Goal: Task Accomplishment & Management: Use online tool/utility

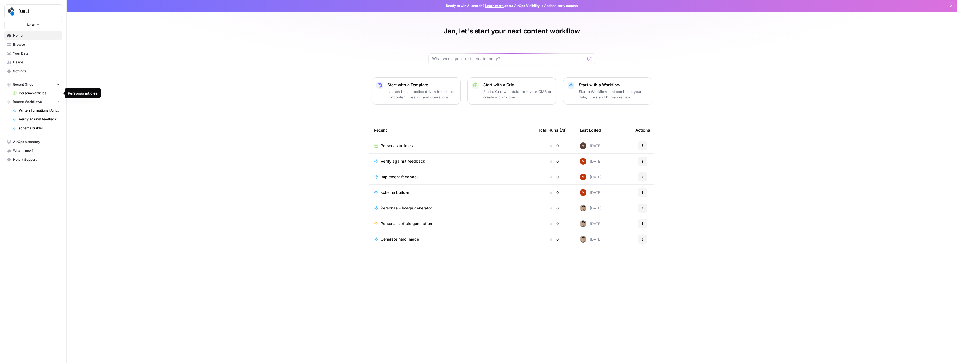
click at [23, 92] on span "Personas articles" at bounding box center [39, 93] width 41 height 5
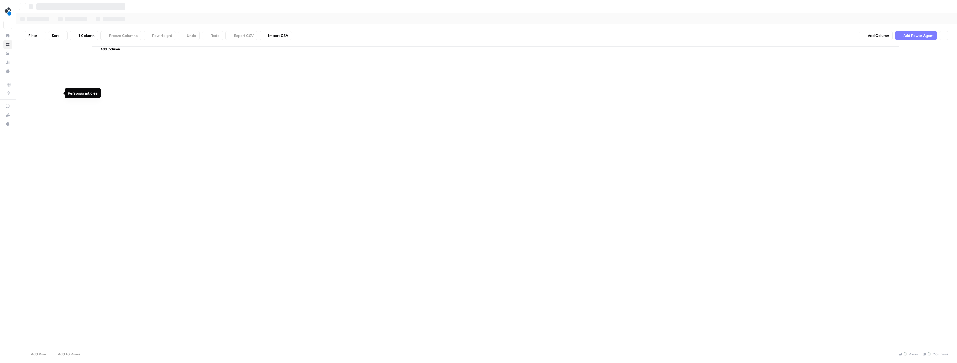
click at [23, 92] on div "spot.ai New Home Browse Your Data Usage Settings Recent Grids Personas articles…" at bounding box center [478, 181] width 957 height 363
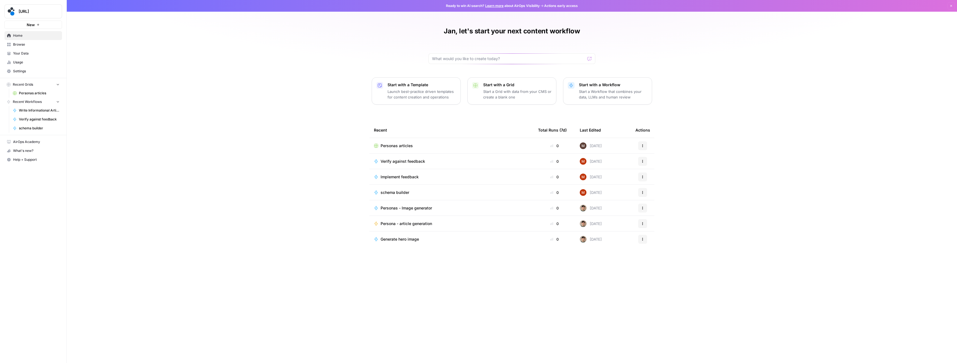
click at [29, 92] on span "Personas articles" at bounding box center [39, 93] width 41 height 5
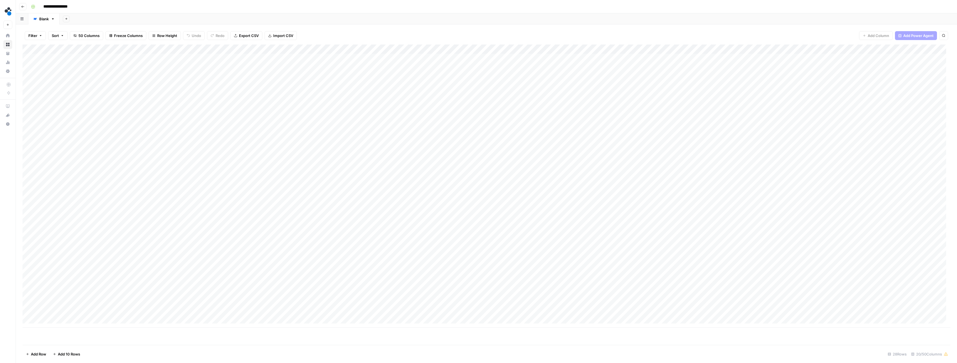
click at [90, 34] on span "50 Columns" at bounding box center [88, 36] width 21 height 6
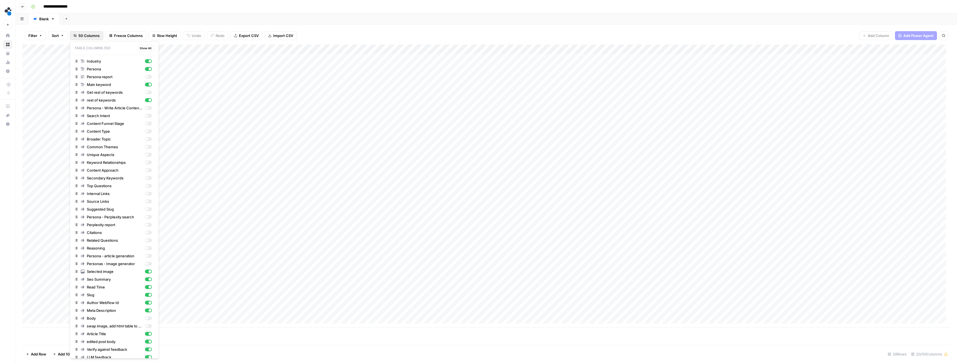
click at [140, 47] on span "Show All" at bounding box center [146, 48] width 12 height 4
click at [194, 22] on div "Add Sheet" at bounding box center [509, 18] width 898 height 11
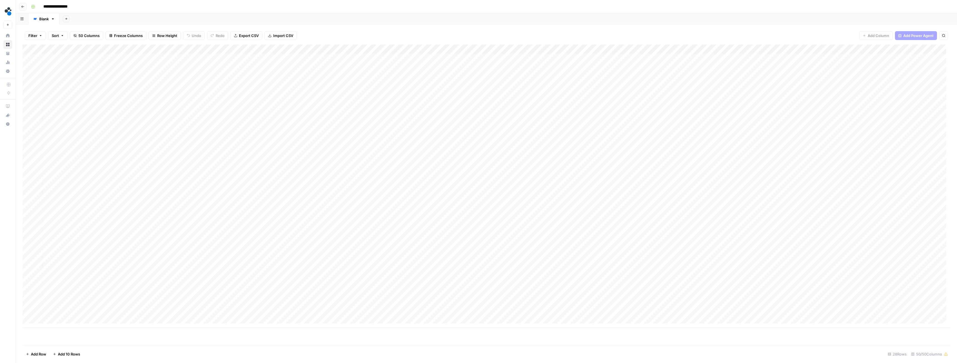
scroll to position [0, 4]
click at [316, 49] on div "Add Column" at bounding box center [487, 186] width 928 height 283
click at [309, 104] on span "Edit Workflow" at bounding box center [312, 104] width 49 height 6
click at [408, 48] on div "Add Column" at bounding box center [487, 186] width 928 height 283
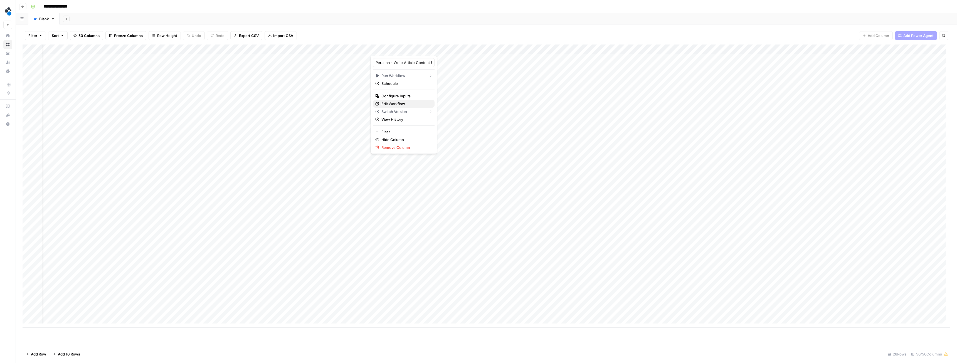
click at [397, 102] on span "Edit Workflow" at bounding box center [406, 104] width 49 height 6
click at [352, 49] on div "Add Column" at bounding box center [487, 186] width 928 height 283
click at [343, 102] on span "Edit Workflow" at bounding box center [348, 104] width 49 height 6
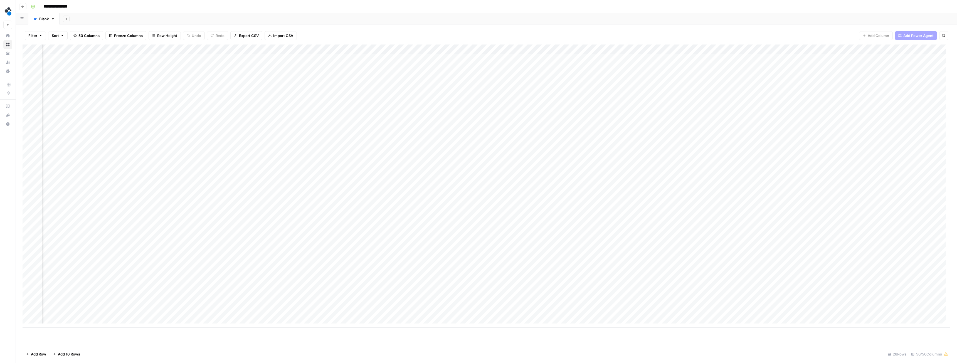
click at [296, 50] on div "Add Column" at bounding box center [487, 186] width 928 height 283
click at [290, 103] on span "Edit Workflow" at bounding box center [292, 104] width 49 height 6
click at [346, 48] on div "Add Column" at bounding box center [487, 186] width 928 height 283
click at [337, 102] on span "Edit Workflow" at bounding box center [342, 104] width 49 height 6
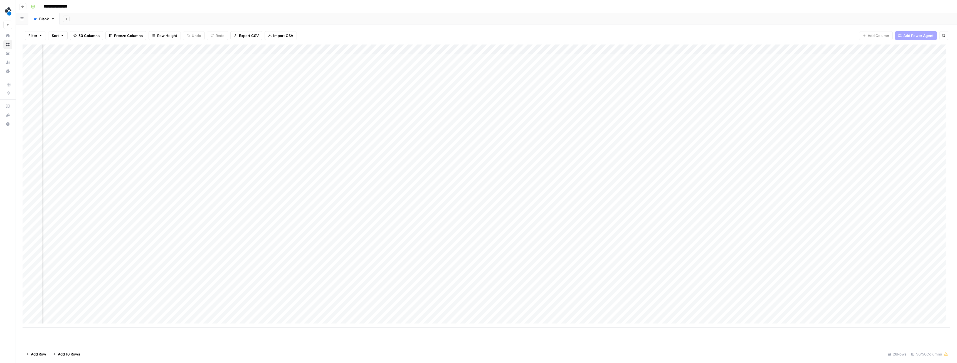
click at [314, 48] on div "Add Column" at bounding box center [487, 186] width 928 height 283
click at [301, 104] on span "Edit Workflow" at bounding box center [311, 104] width 49 height 6
click at [258, 48] on div "Add Column" at bounding box center [487, 186] width 928 height 283
click at [233, 102] on span "Edit Workflow" at bounding box center [237, 104] width 49 height 6
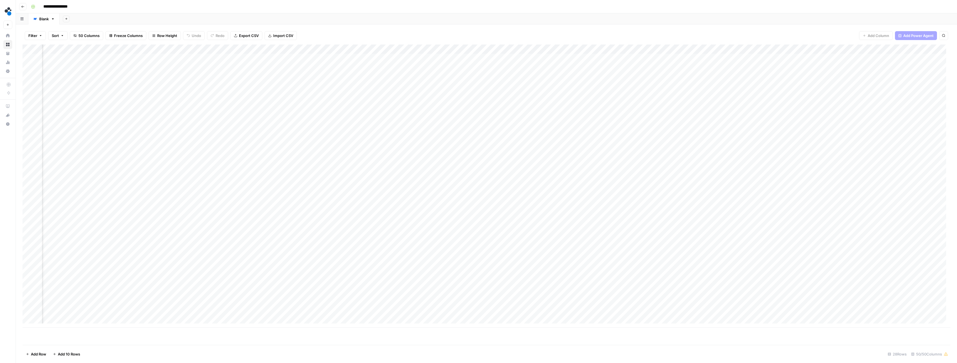
click at [369, 48] on div "Add Column" at bounding box center [487, 186] width 928 height 283
click at [348, 104] on span "Edit Workflow" at bounding box center [354, 104] width 49 height 6
click at [370, 48] on div "Add Column" at bounding box center [487, 186] width 928 height 283
click at [357, 105] on span "Edit Workflow" at bounding box center [354, 104] width 49 height 6
click at [572, 47] on div "Add Column" at bounding box center [487, 186] width 928 height 283
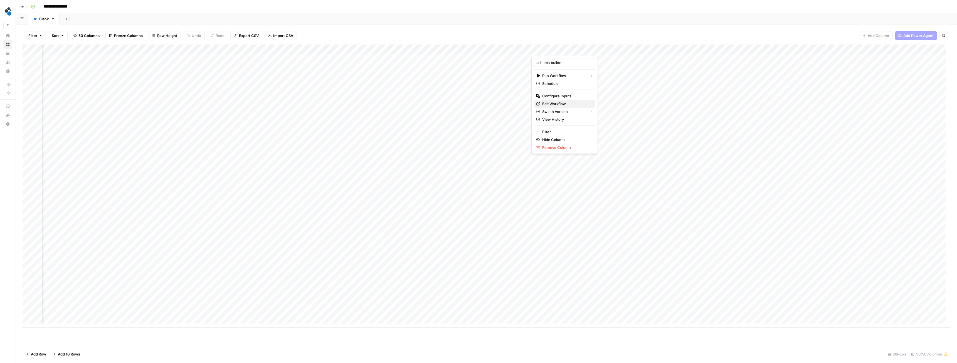
click at [554, 104] on span "Edit Workflow" at bounding box center [566, 104] width 49 height 6
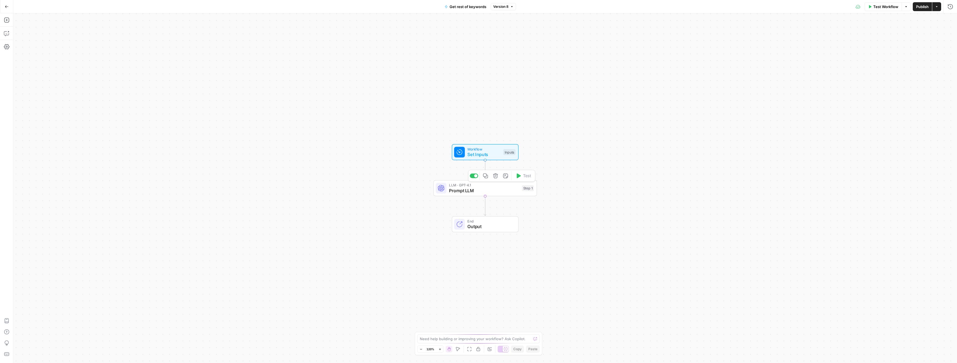
click at [468, 187] on span "LLM · GPT-4.1" at bounding box center [484, 185] width 70 height 5
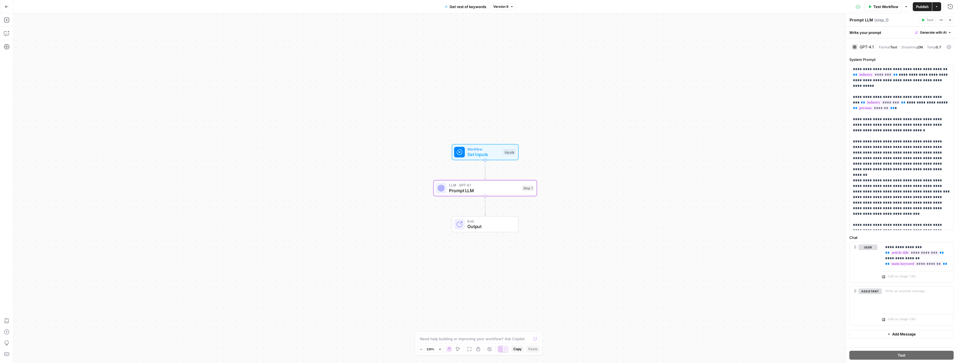
click at [2, 4] on button "Go Back" at bounding box center [7, 7] width 10 height 10
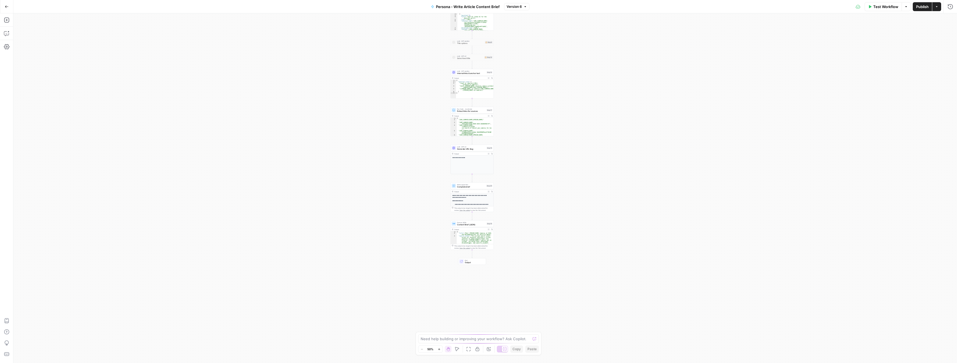
drag, startPoint x: 567, startPoint y: 226, endPoint x: 546, endPoint y: 114, distance: 114.1
click at [550, 100] on div "Workflow Set Inputs Inputs LLM · GPT-4.1 Prompt LLM Step 19 Loop Iteration Iter…" at bounding box center [485, 188] width 944 height 350
drag, startPoint x: 547, startPoint y: 115, endPoint x: 546, endPoint y: 271, distance: 155.3
click at [544, 285] on div "Workflow Set Inputs Inputs LLM · GPT-4.1 Prompt LLM Step 19 Loop Iteration Iter…" at bounding box center [485, 188] width 944 height 350
drag, startPoint x: 535, startPoint y: 140, endPoint x: 547, endPoint y: 246, distance: 107.0
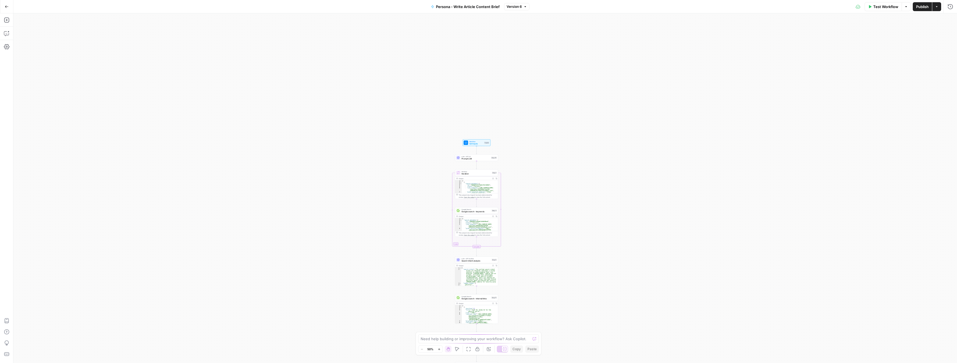
click at [547, 246] on div "Workflow Set Inputs Inputs LLM · GPT-4.1 Prompt LLM Step 19 Loop Iteration Iter…" at bounding box center [485, 188] width 944 height 350
drag, startPoint x: 550, startPoint y: 163, endPoint x: 538, endPoint y: 221, distance: 59.2
click at [538, 221] on div "Workflow Set Inputs Inputs LLM · GPT-4.1 Prompt LLM Step 19 Loop Iteration Iter…" at bounding box center [485, 188] width 944 height 350
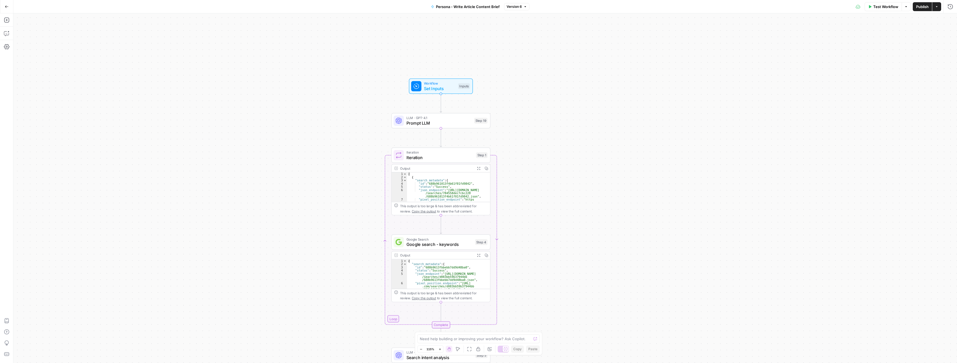
drag, startPoint x: 518, startPoint y: 150, endPoint x: 550, endPoint y: 214, distance: 71.1
click at [550, 214] on div "Workflow Set Inputs Inputs LLM · GPT-4.1 Prompt LLM Step 19 Loop Iteration Iter…" at bounding box center [485, 188] width 944 height 350
click at [429, 122] on span "Prompt LLM" at bounding box center [439, 123] width 65 height 6
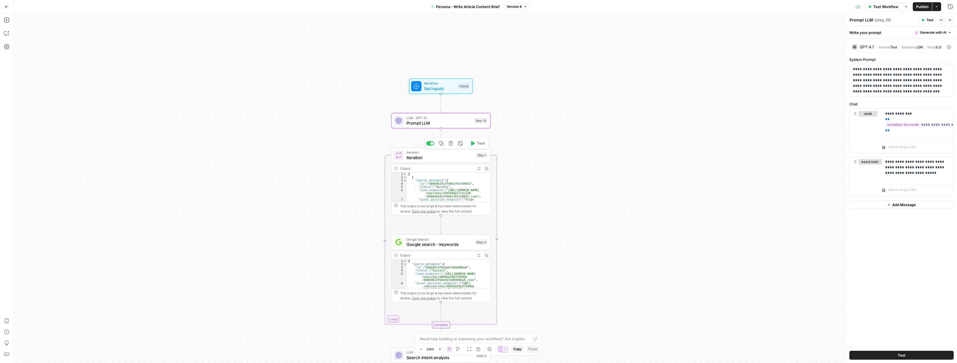
click at [449, 155] on span "Iteration" at bounding box center [440, 157] width 67 height 6
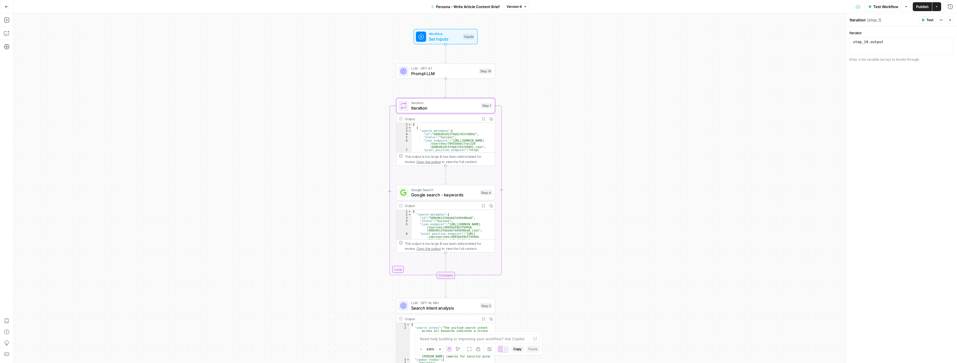
drag, startPoint x: 566, startPoint y: 207, endPoint x: 570, endPoint y: 162, distance: 45.2
click at [570, 162] on div "Workflow Set Inputs Inputs LLM · GPT-4.1 Prompt LLM Step 19 Loop Iteration Iter…" at bounding box center [485, 188] width 944 height 350
click at [433, 70] on span "Prompt LLM" at bounding box center [443, 73] width 65 height 6
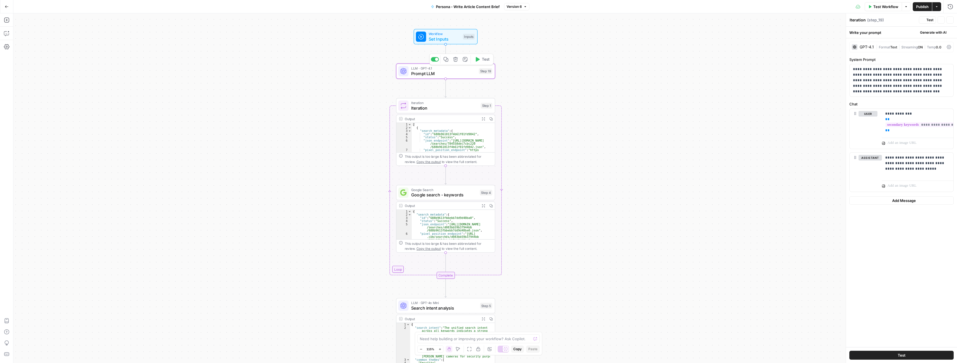
type textarea "Prompt LLM"
click at [443, 107] on span "Iteration" at bounding box center [444, 108] width 67 height 6
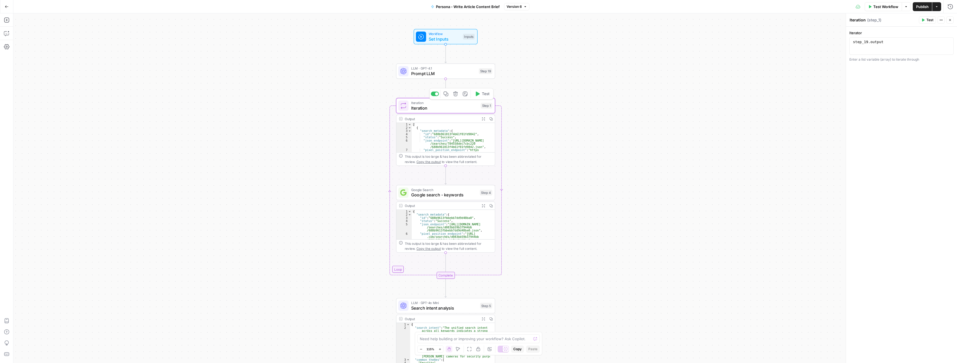
click at [442, 74] on span "Prompt LLM" at bounding box center [443, 73] width 65 height 6
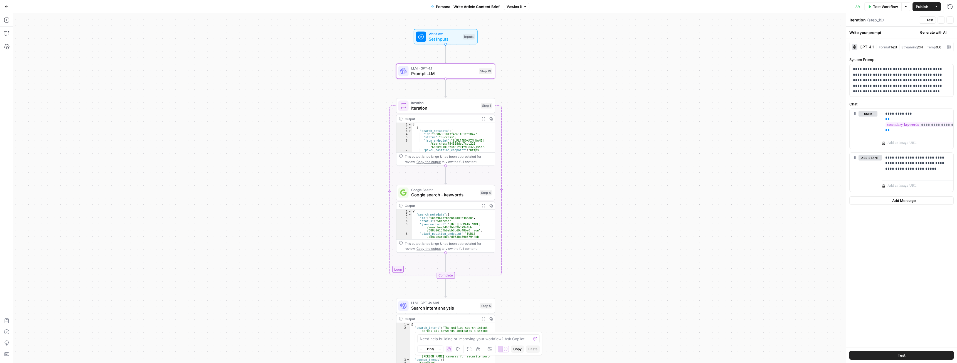
type textarea "Prompt LLM"
click at [460, 194] on span "Google search - keywords" at bounding box center [444, 195] width 66 height 6
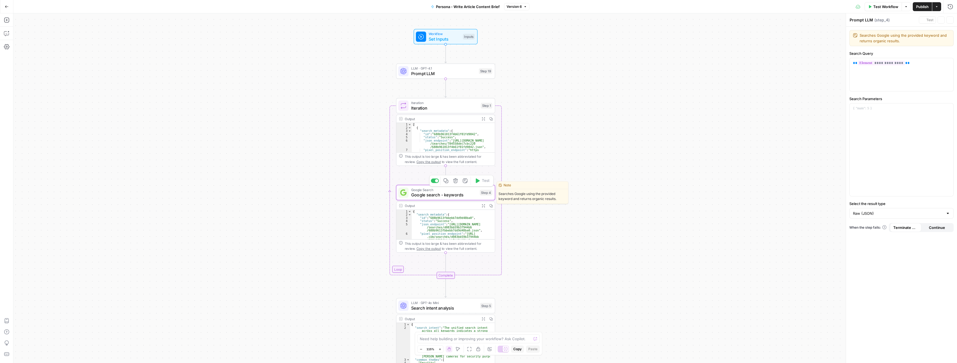
type textarea "Google search - keywords"
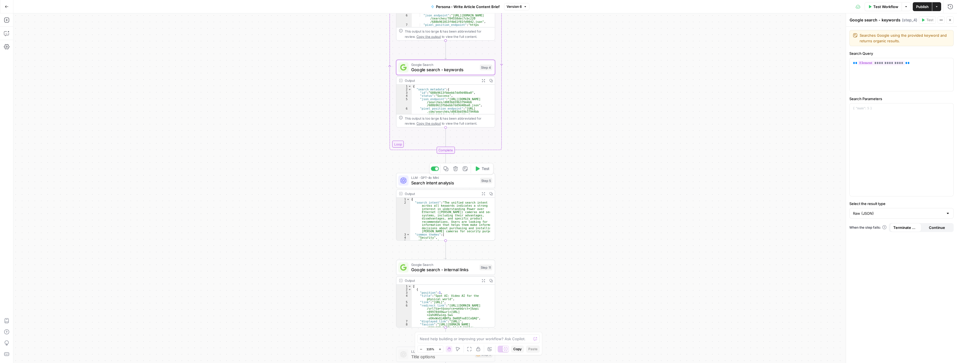
click at [435, 181] on span "Search intent analysis" at bounding box center [444, 183] width 67 height 6
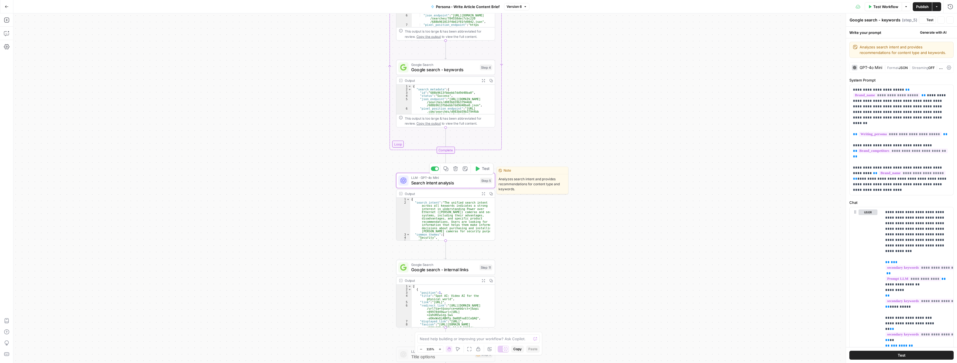
type textarea "Search intent analysis"
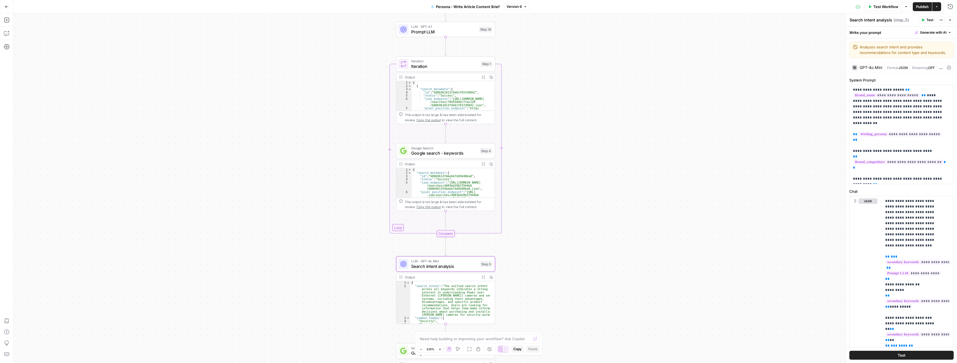
click at [437, 152] on span "Google search - keywords" at bounding box center [444, 153] width 66 height 6
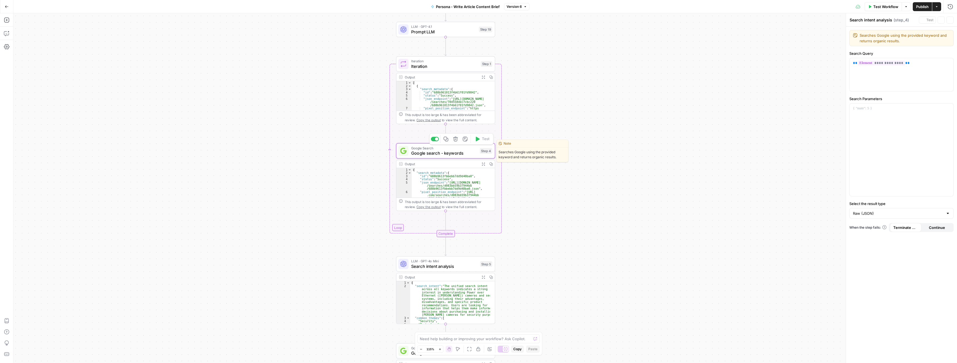
type textarea "Google search - keywords"
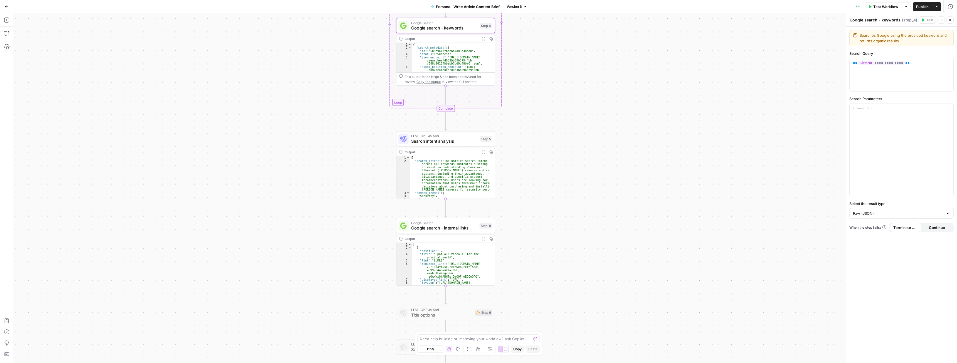
click at [442, 225] on span "Google search - internal links" at bounding box center [444, 228] width 66 height 6
type textarea "Google search - internal links"
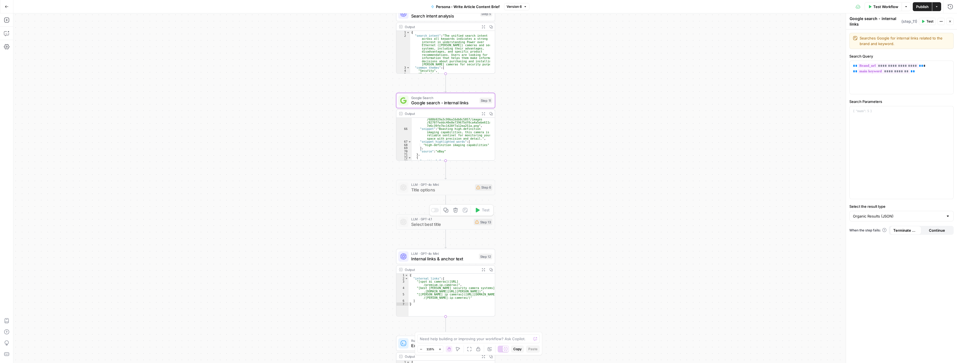
click at [431, 221] on span "Select best title" at bounding box center [441, 224] width 60 height 6
click at [443, 191] on span "Title options" at bounding box center [442, 189] width 62 height 6
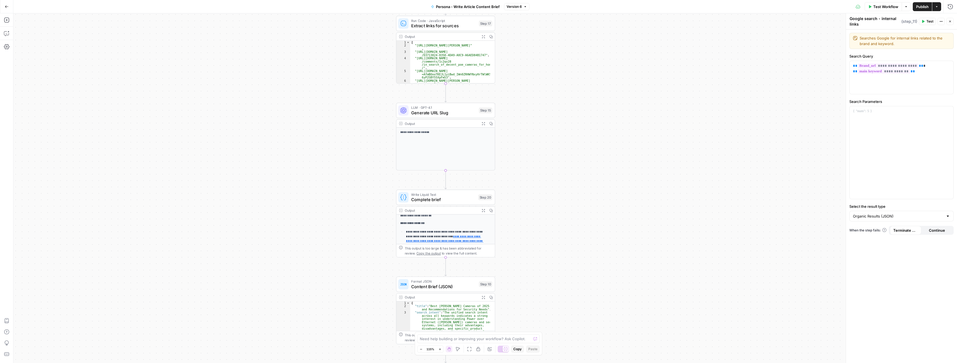
scroll to position [0, 0]
click at [450, 198] on span "Complete brief" at bounding box center [443, 199] width 65 height 6
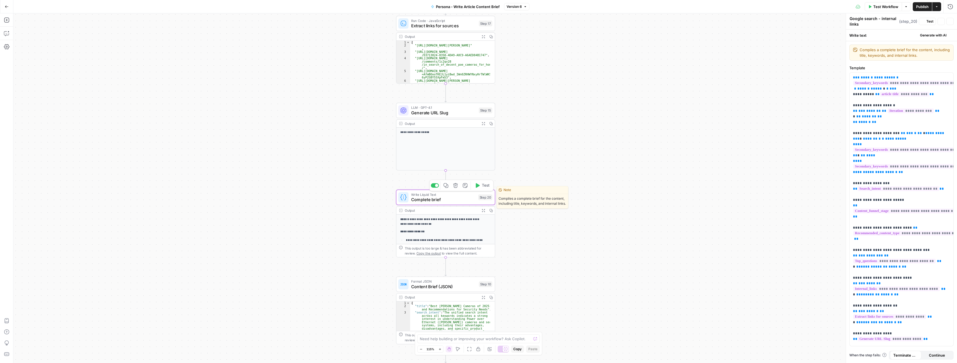
type textarea "Complete brief"
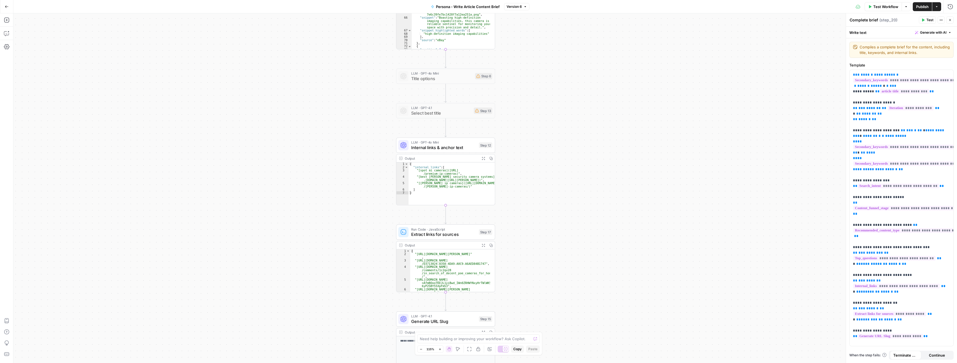
click at [5, 5] on icon "button" at bounding box center [7, 7] width 4 height 4
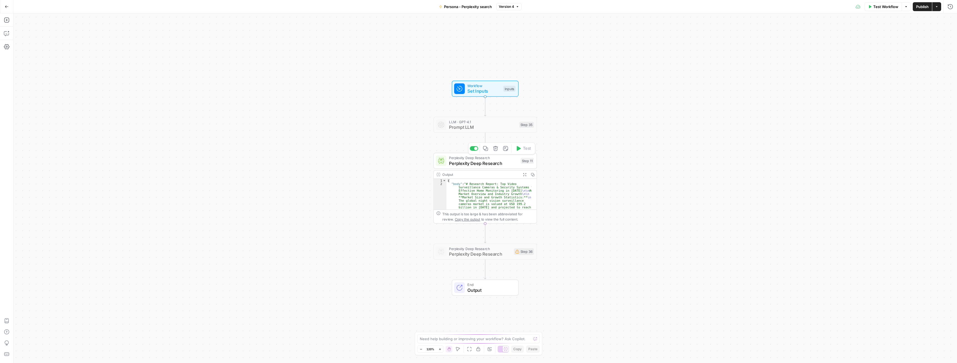
click at [480, 164] on span "Perplexity Deep Research" at bounding box center [483, 163] width 69 height 7
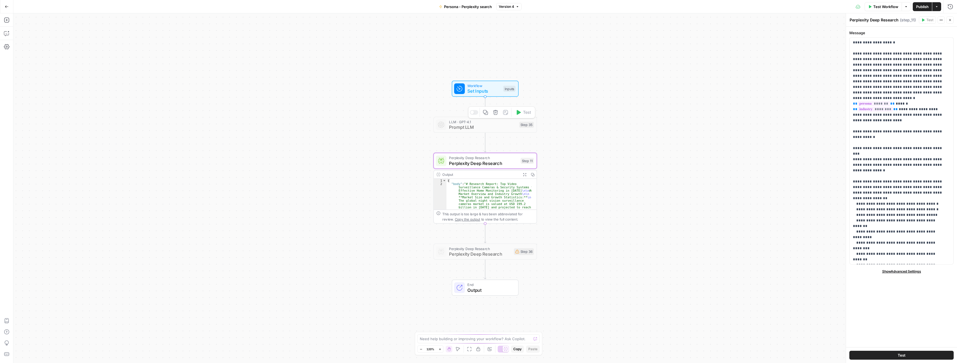
click at [468, 130] on span "Prompt LLM" at bounding box center [482, 127] width 67 height 7
click at [487, 162] on span "Perplexity Deep Research" at bounding box center [483, 163] width 69 height 7
click at [494, 129] on span "Prompt LLM" at bounding box center [482, 127] width 67 height 7
click at [505, 161] on span "Perplexity Deep Research" at bounding box center [483, 163] width 69 height 7
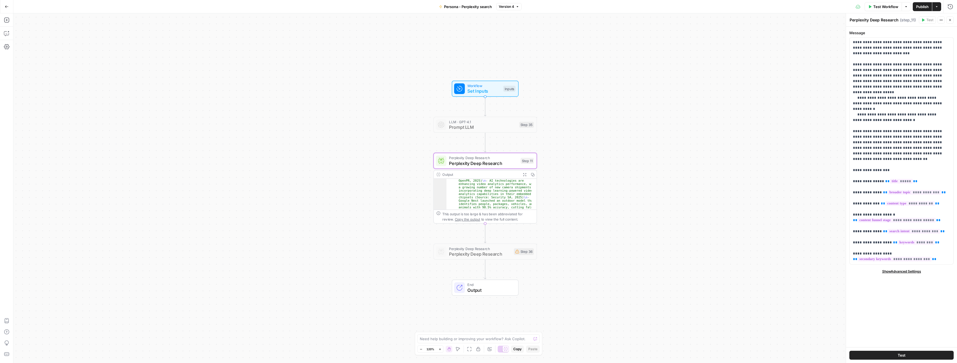
scroll to position [351, 0]
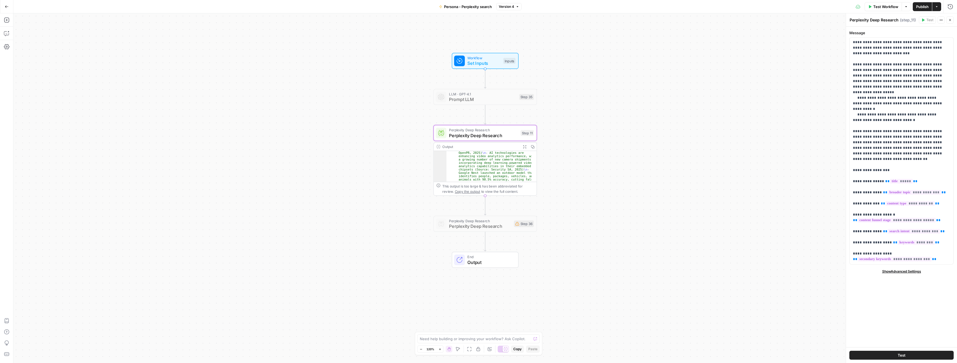
click at [6, 12] on div "Go Back" at bounding box center [6, 6] width 13 height 13
click at [10, 8] on button "Go Back" at bounding box center [7, 7] width 10 height 10
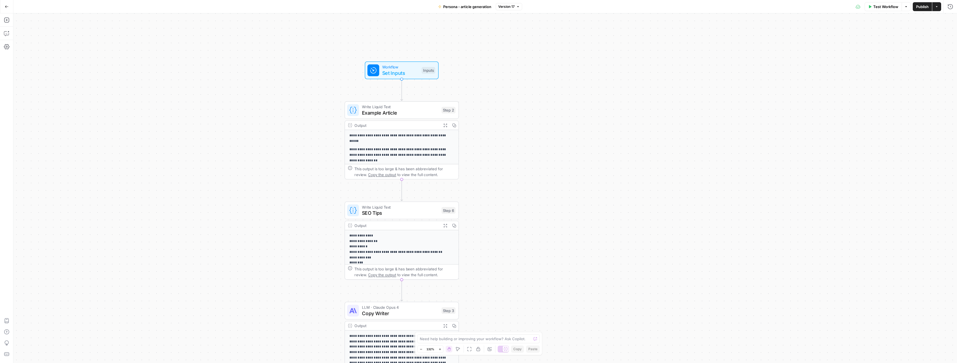
drag, startPoint x: 536, startPoint y: 196, endPoint x: 547, endPoint y: 213, distance: 20.8
click at [547, 213] on div "**********" at bounding box center [485, 188] width 944 height 350
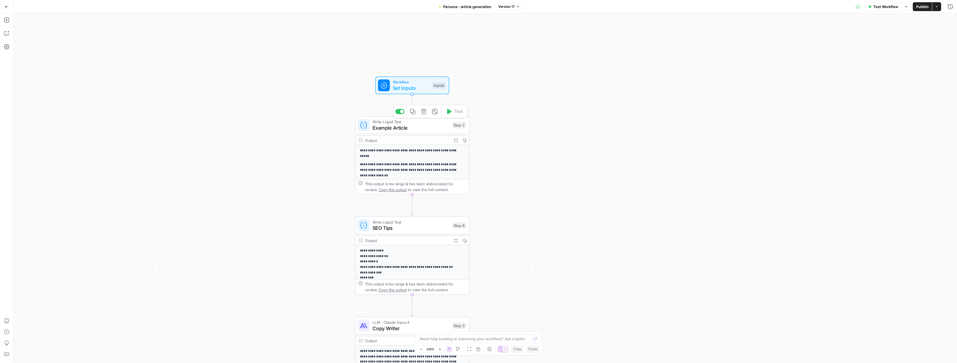
click at [412, 127] on span "Example Article" at bounding box center [411, 127] width 77 height 7
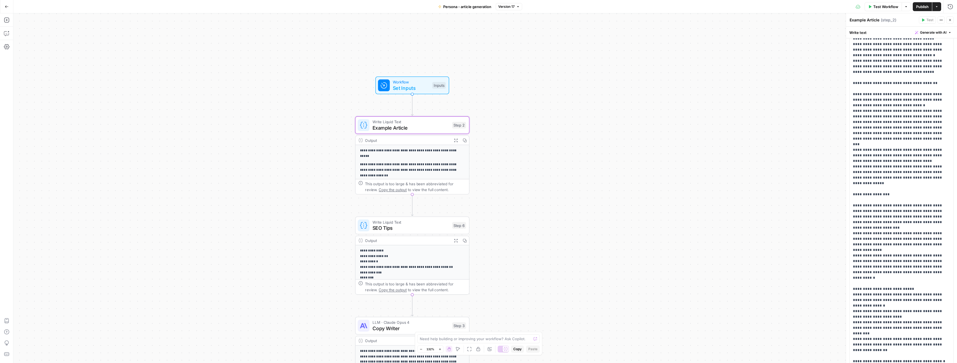
scroll to position [278, 0]
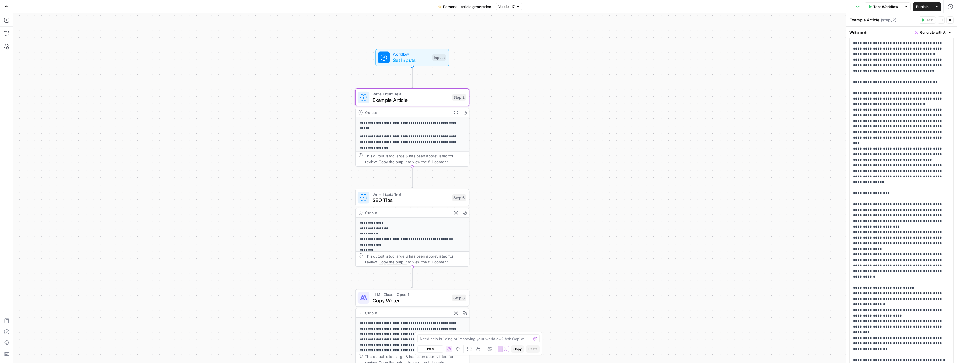
click at [402, 202] on span "SEO Tips" at bounding box center [411, 199] width 77 height 7
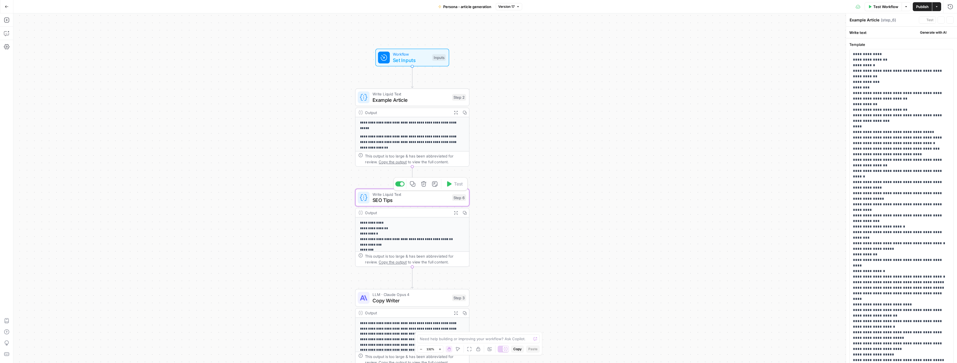
type textarea "SEO Tips"
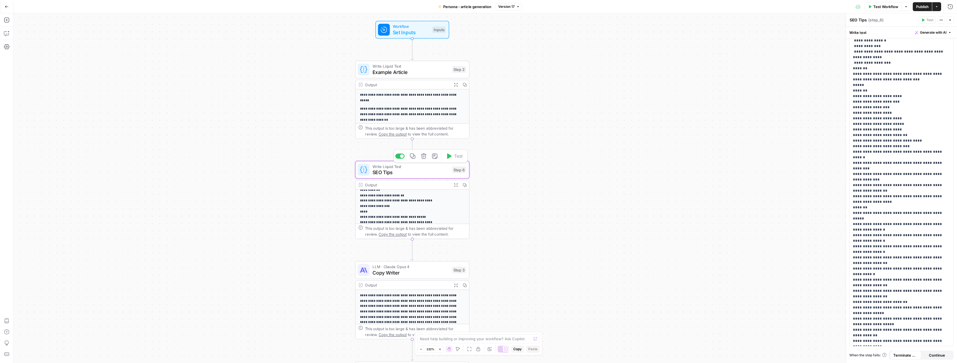
scroll to position [56, 0]
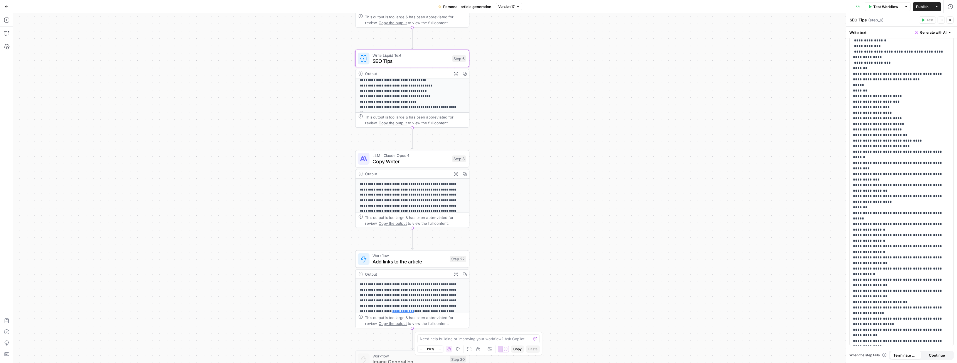
click at [396, 162] on span "Copy Writer" at bounding box center [411, 161] width 77 height 7
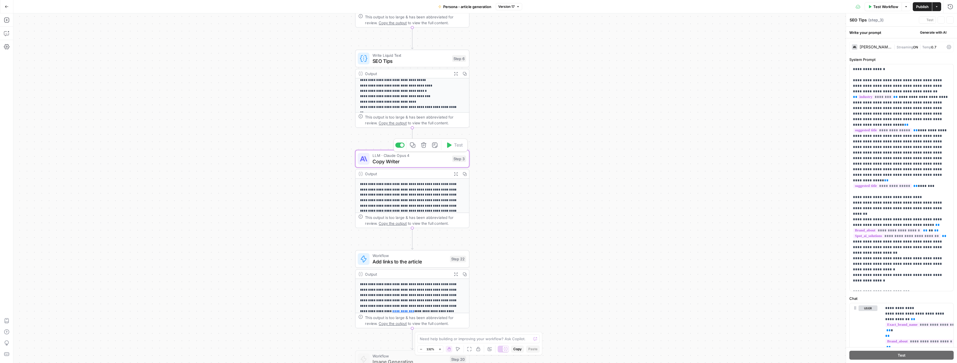
type textarea "Copy Writer"
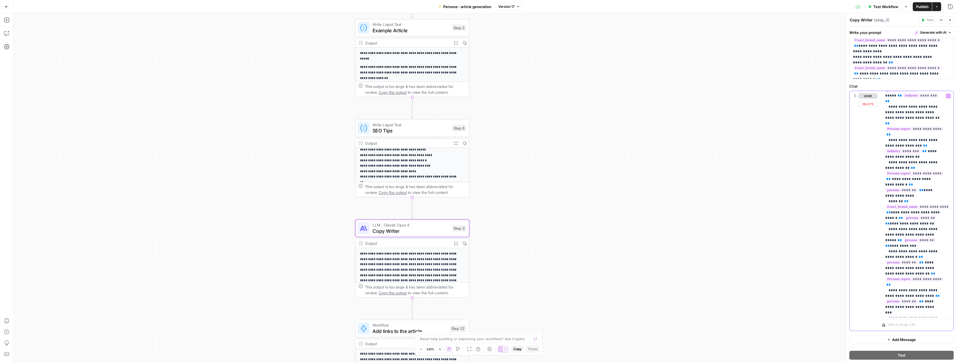
scroll to position [3706, 0]
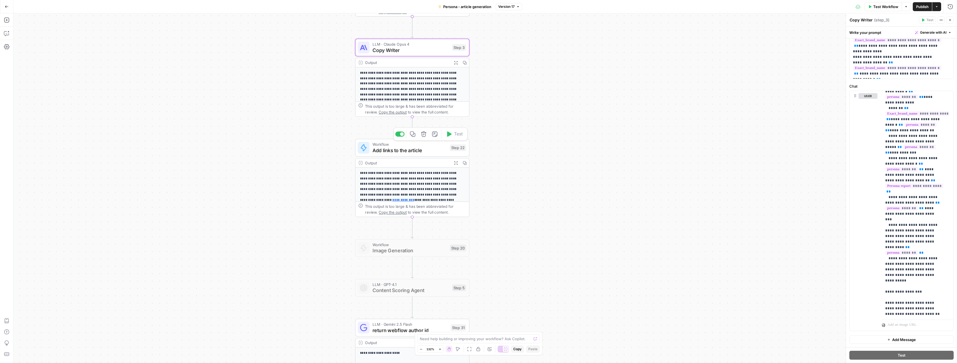
click at [405, 148] on span "Add links to the article" at bounding box center [410, 150] width 75 height 7
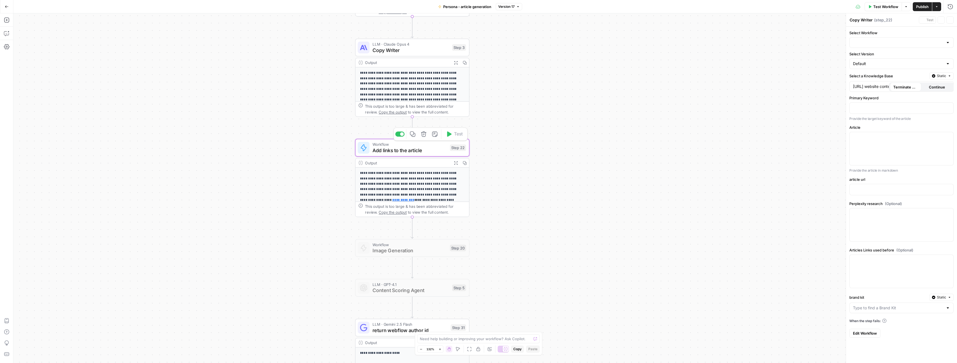
type textarea "Add links to the article"
type input "Add links to the article from the knowledge base, perplexity and prior links"
click at [863, 41] on input "Select Workflow" at bounding box center [898, 43] width 90 height 6
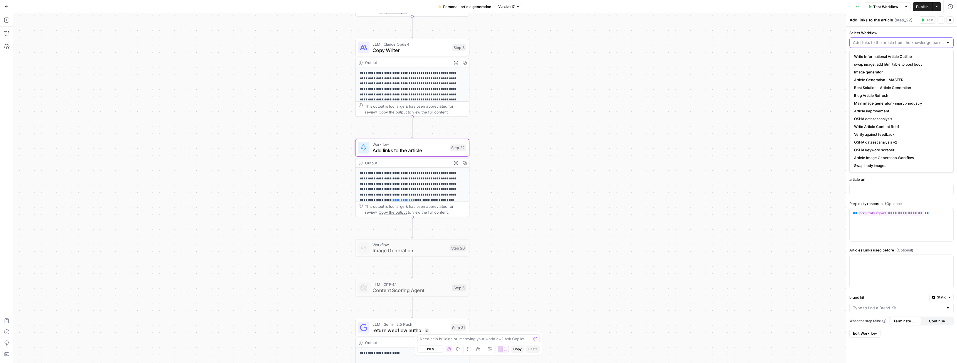
click at [863, 41] on input "Select Workflow" at bounding box center [898, 43] width 90 height 6
click at [946, 43] on div at bounding box center [948, 43] width 4 height 6
type input "Add links to the article from the knowledge base, perplexity and prior links"
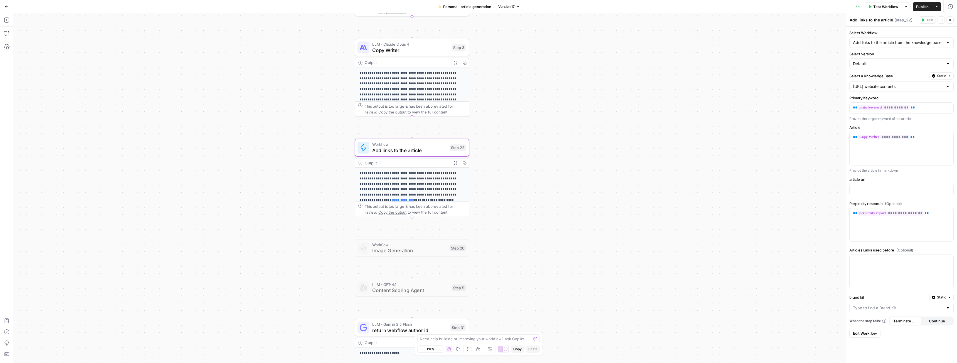
click at [798, 49] on div "**********" at bounding box center [485, 188] width 944 height 350
drag, startPoint x: 796, startPoint y: 51, endPoint x: 791, endPoint y: 52, distance: 4.9
click at [791, 52] on div "**********" at bounding box center [485, 188] width 944 height 350
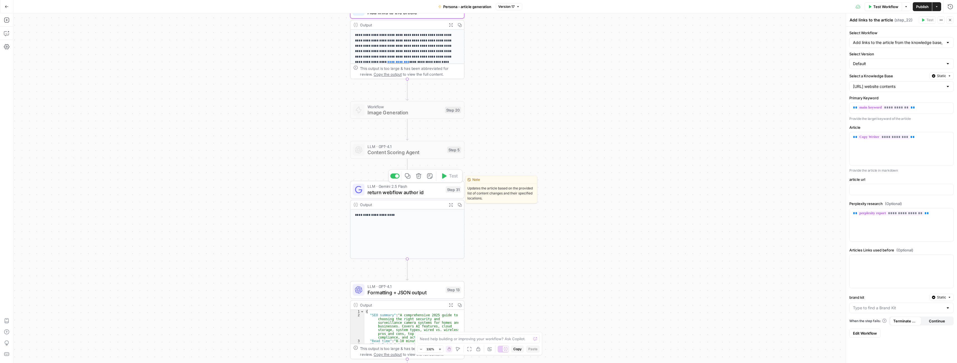
click at [410, 194] on span "return webflow author id" at bounding box center [405, 192] width 75 height 7
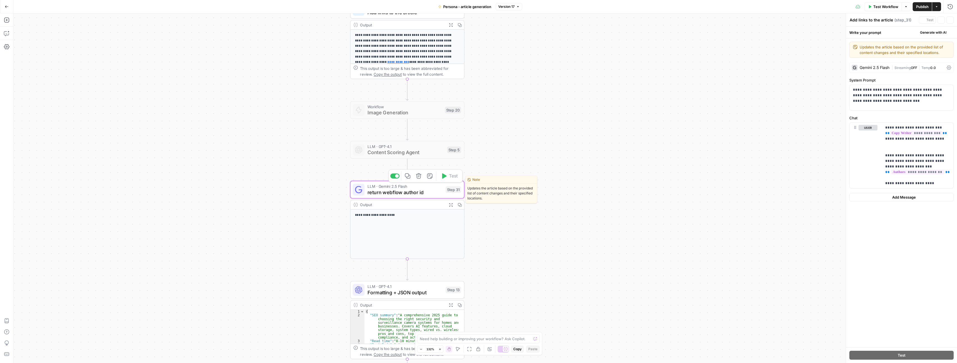
type textarea "return webflow author id"
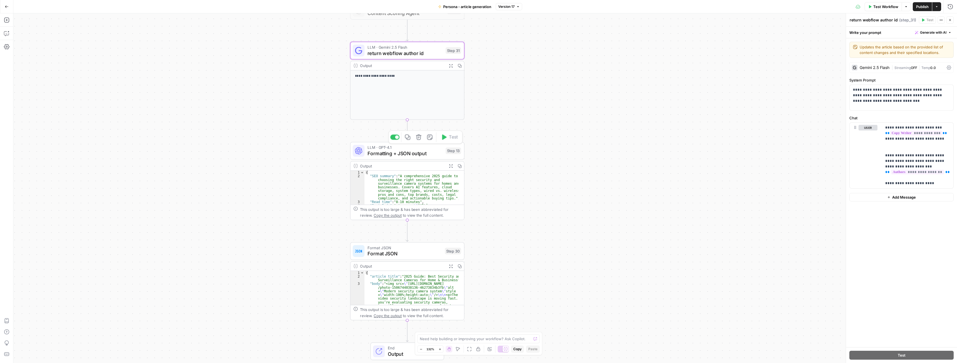
click at [400, 153] on span "Formatting + JSON output" at bounding box center [405, 154] width 75 height 8
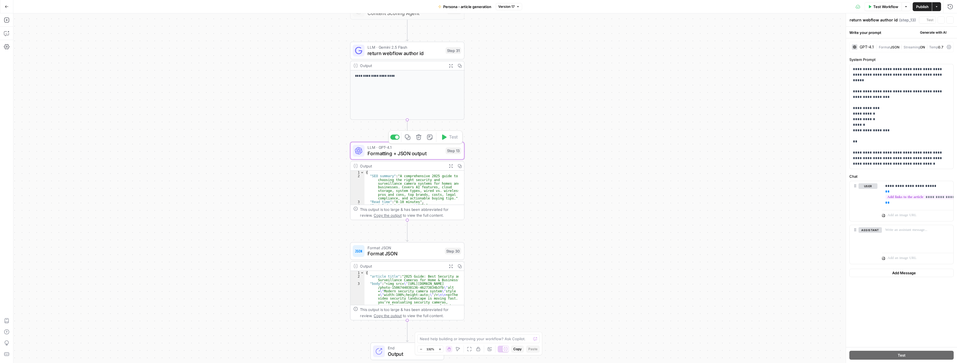
type textarea "Formatting + JSON output"
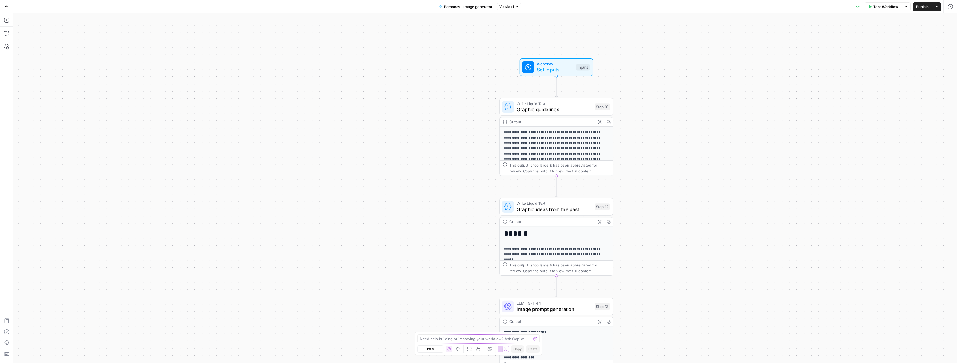
drag, startPoint x: 454, startPoint y: 119, endPoint x: 411, endPoint y: 180, distance: 74.8
click at [411, 180] on div "**********" at bounding box center [485, 188] width 944 height 350
click at [539, 109] on span "Graphic guidelines" at bounding box center [554, 109] width 75 height 7
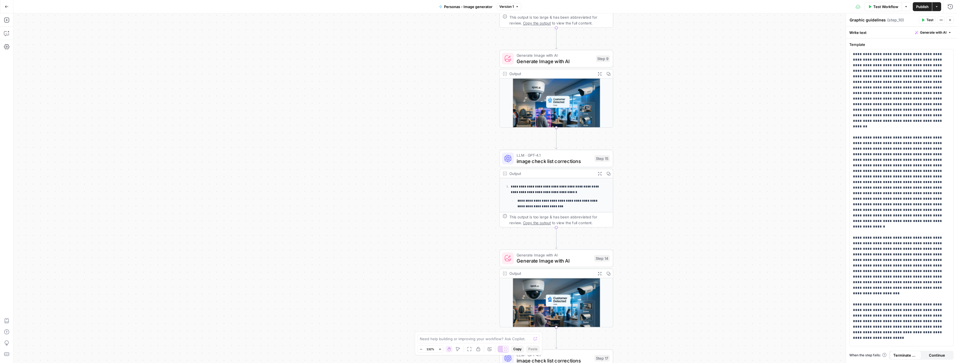
scroll to position [9, 0]
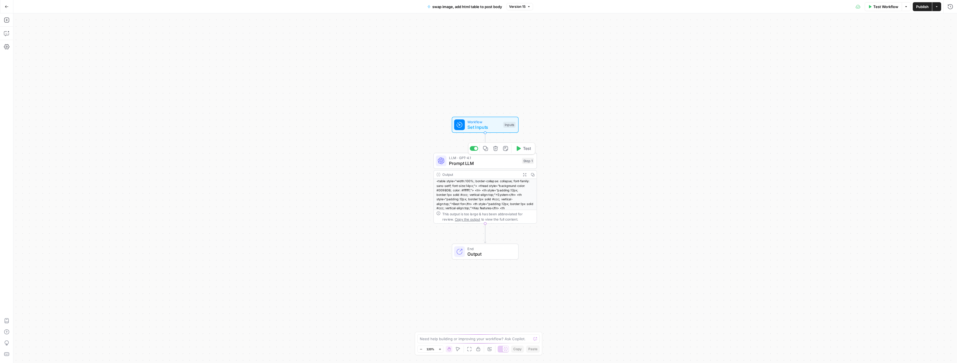
click at [466, 160] on span "Prompt LLM" at bounding box center [484, 163] width 70 height 7
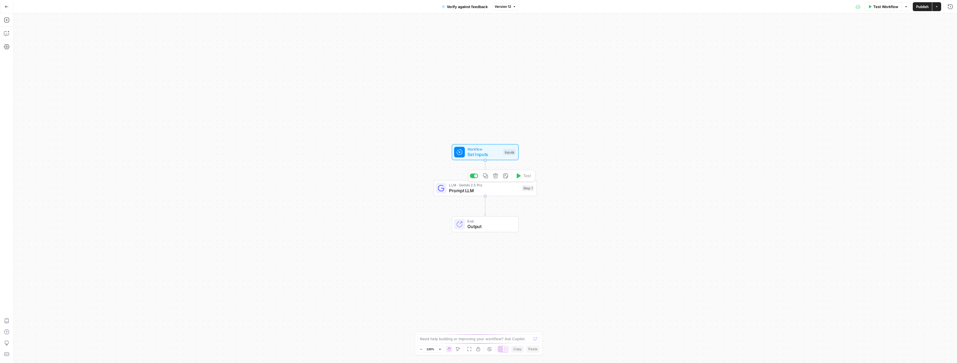
click at [467, 188] on span "Prompt LLM" at bounding box center [484, 190] width 70 height 7
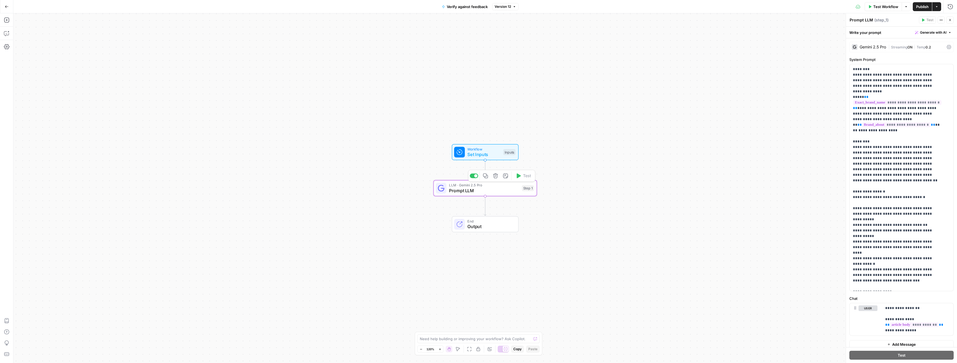
click at [478, 189] on span "Prompt LLM" at bounding box center [484, 190] width 70 height 7
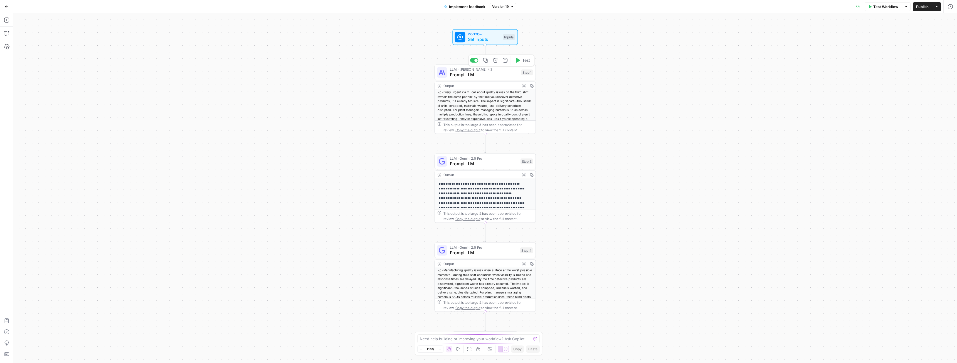
click at [464, 72] on span "Prompt LLM" at bounding box center [484, 75] width 69 height 7
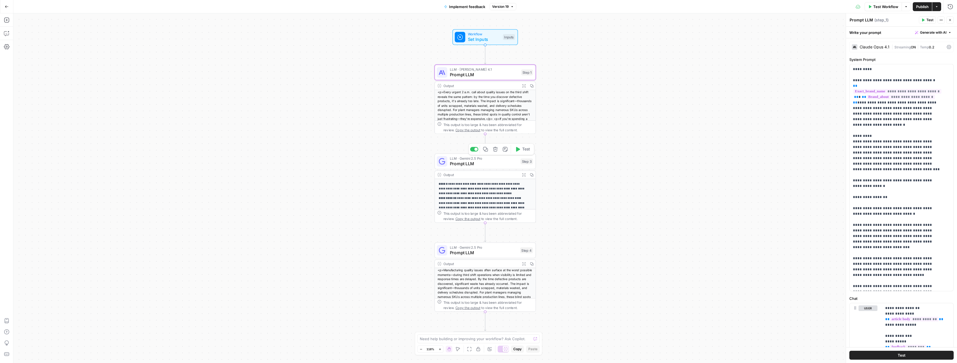
click at [485, 164] on span "Prompt LLM" at bounding box center [484, 164] width 68 height 7
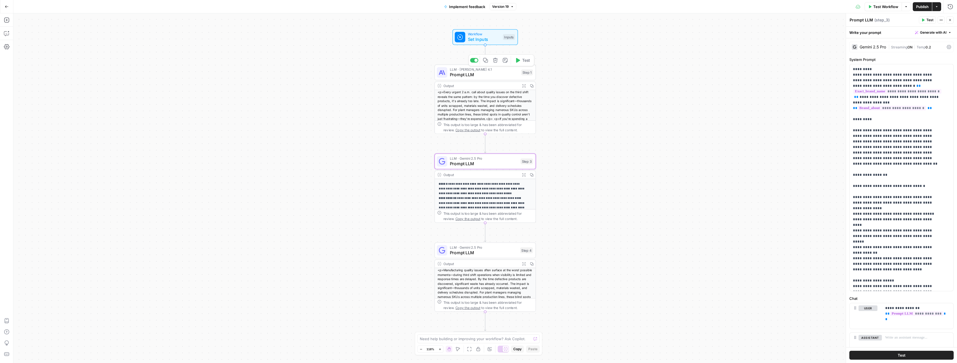
click at [458, 70] on span "LLM · [PERSON_NAME] 4.1" at bounding box center [484, 69] width 69 height 5
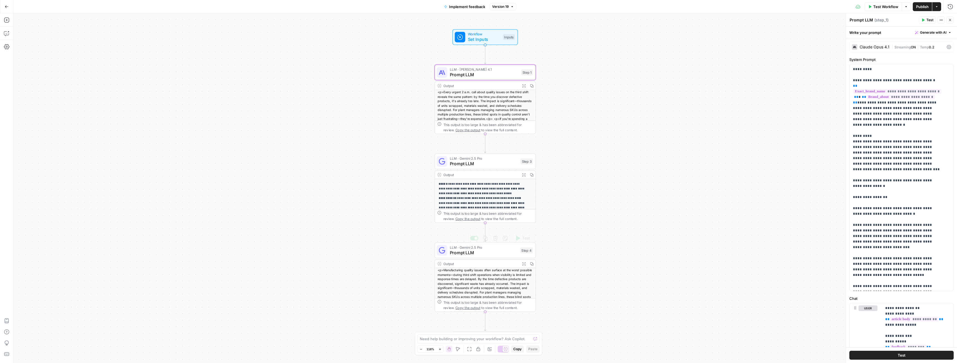
click at [484, 250] on span "Prompt LLM" at bounding box center [484, 252] width 68 height 7
click at [476, 161] on span "Prompt LLM" at bounding box center [484, 164] width 68 height 7
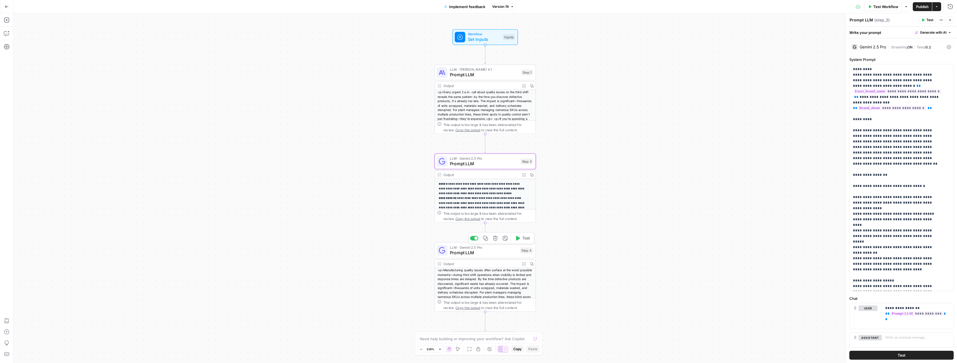
click at [472, 250] on span "Prompt LLM" at bounding box center [484, 252] width 68 height 7
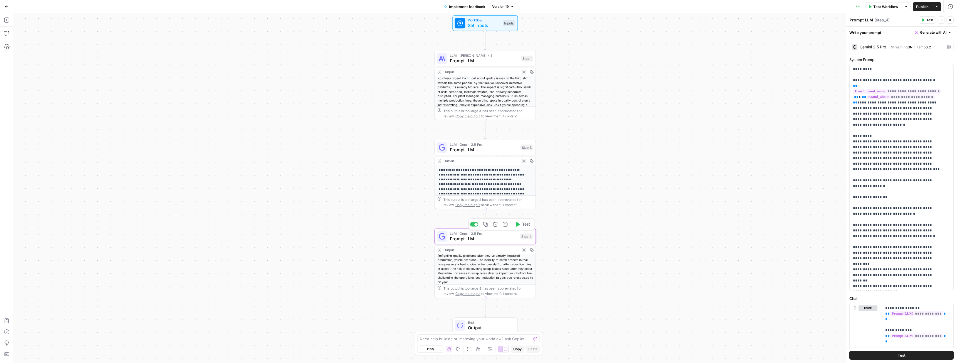
scroll to position [38, 0]
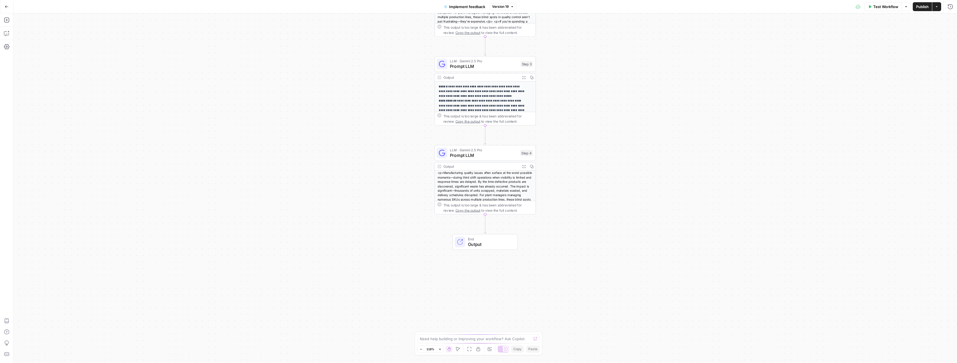
click at [491, 238] on span "End" at bounding box center [490, 239] width 45 height 5
click at [482, 243] on span "Output" at bounding box center [490, 244] width 45 height 7
click at [482, 243] on span "Output" at bounding box center [490, 245] width 45 height 7
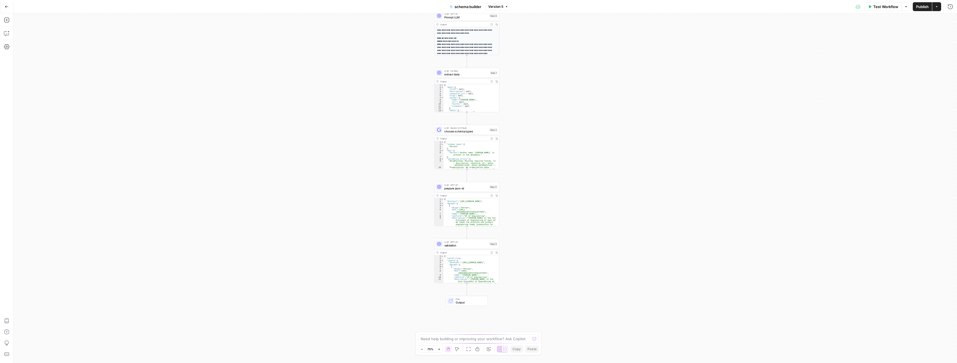
drag, startPoint x: 606, startPoint y: 204, endPoint x: 589, endPoint y: 163, distance: 44.9
click at [599, 211] on div "**********" at bounding box center [485, 188] width 944 height 350
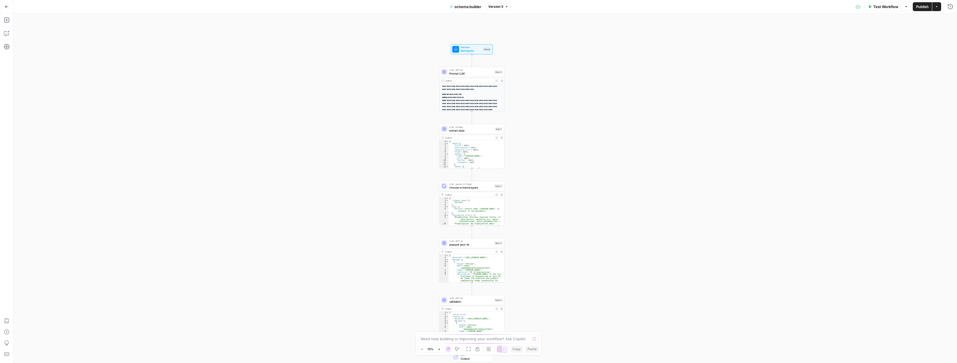
drag, startPoint x: 578, startPoint y: 162, endPoint x: 580, endPoint y: 219, distance: 57.1
click at [580, 219] on div "**********" at bounding box center [485, 188] width 944 height 350
